Goal: Information Seeking & Learning: Learn about a topic

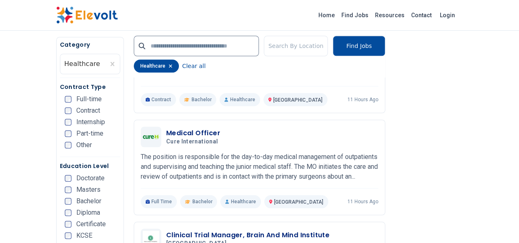
scroll to position [285, 0]
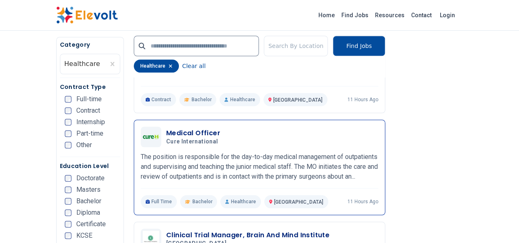
click at [166, 128] on h3 "Medical Officer" at bounding box center [193, 133] width 55 height 10
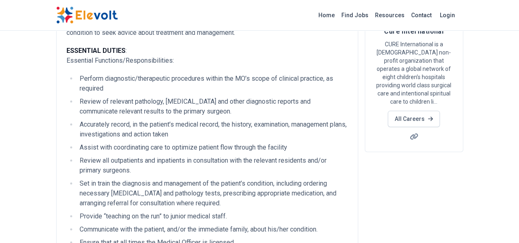
scroll to position [94, 0]
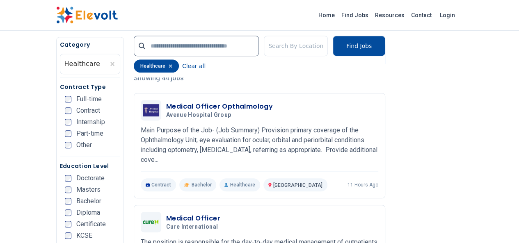
scroll to position [221, 0]
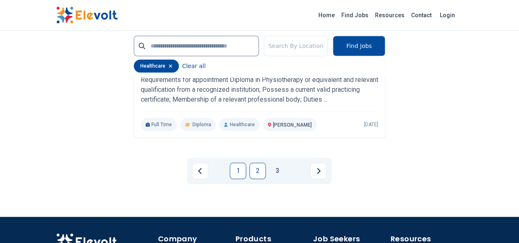
click at [259, 163] on link "2" at bounding box center [258, 171] width 16 height 16
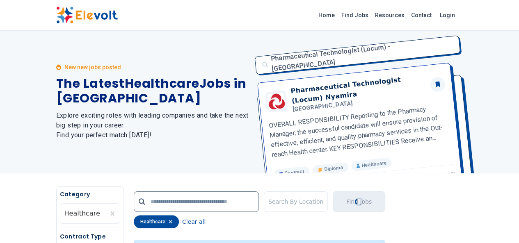
scroll to position [0, 0]
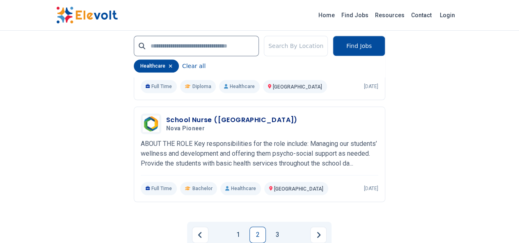
scroll to position [1902, 0]
click at [277, 227] on link "3" at bounding box center [277, 235] width 16 height 16
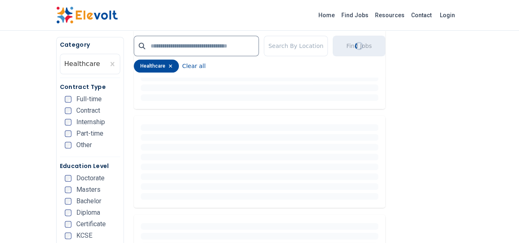
scroll to position [275, 0]
